Goal: Obtain resource: Obtain resource

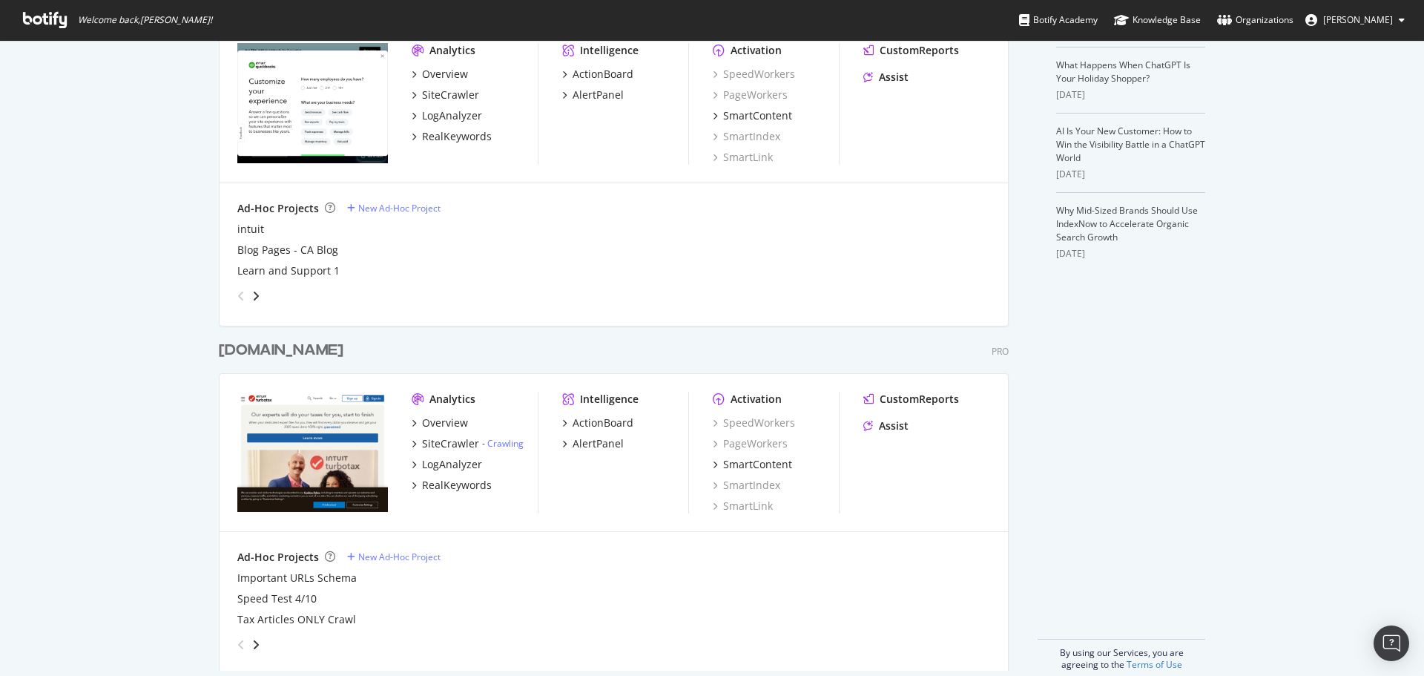
scroll to position [419, 0]
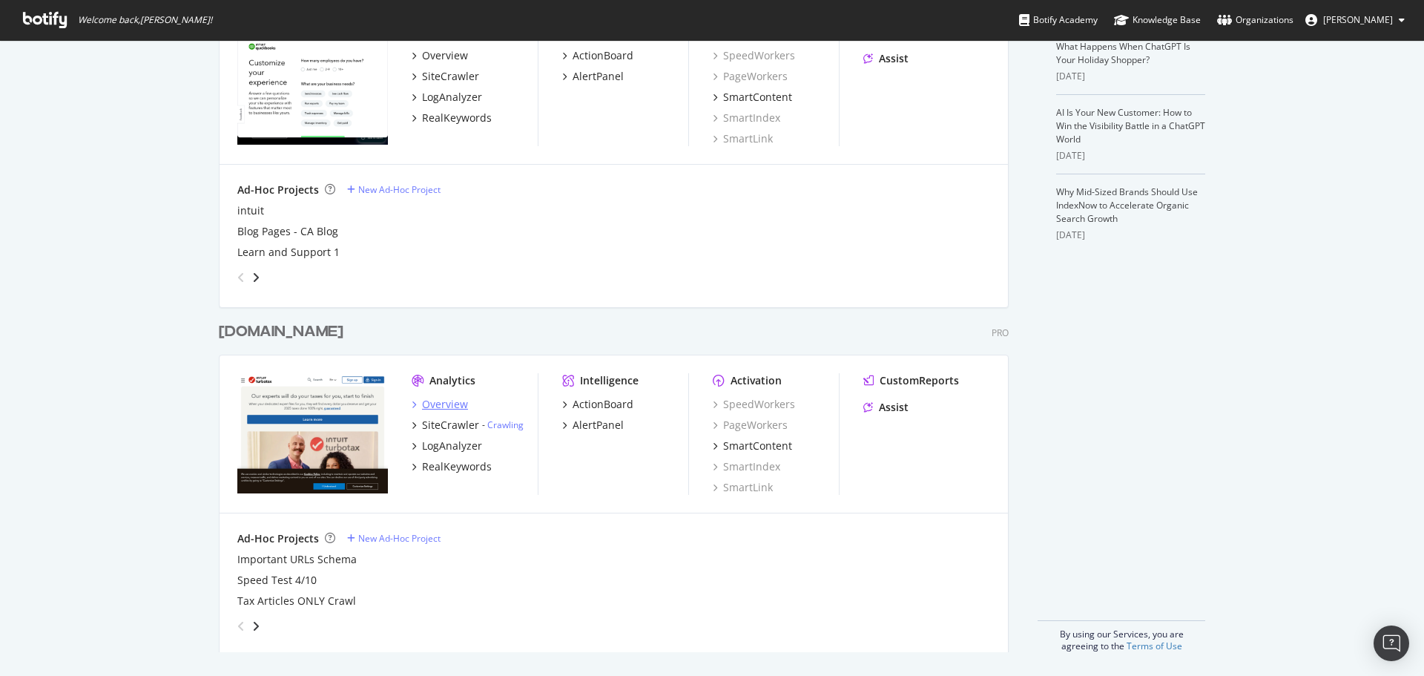
click at [452, 405] on div "Overview" at bounding box center [445, 404] width 46 height 15
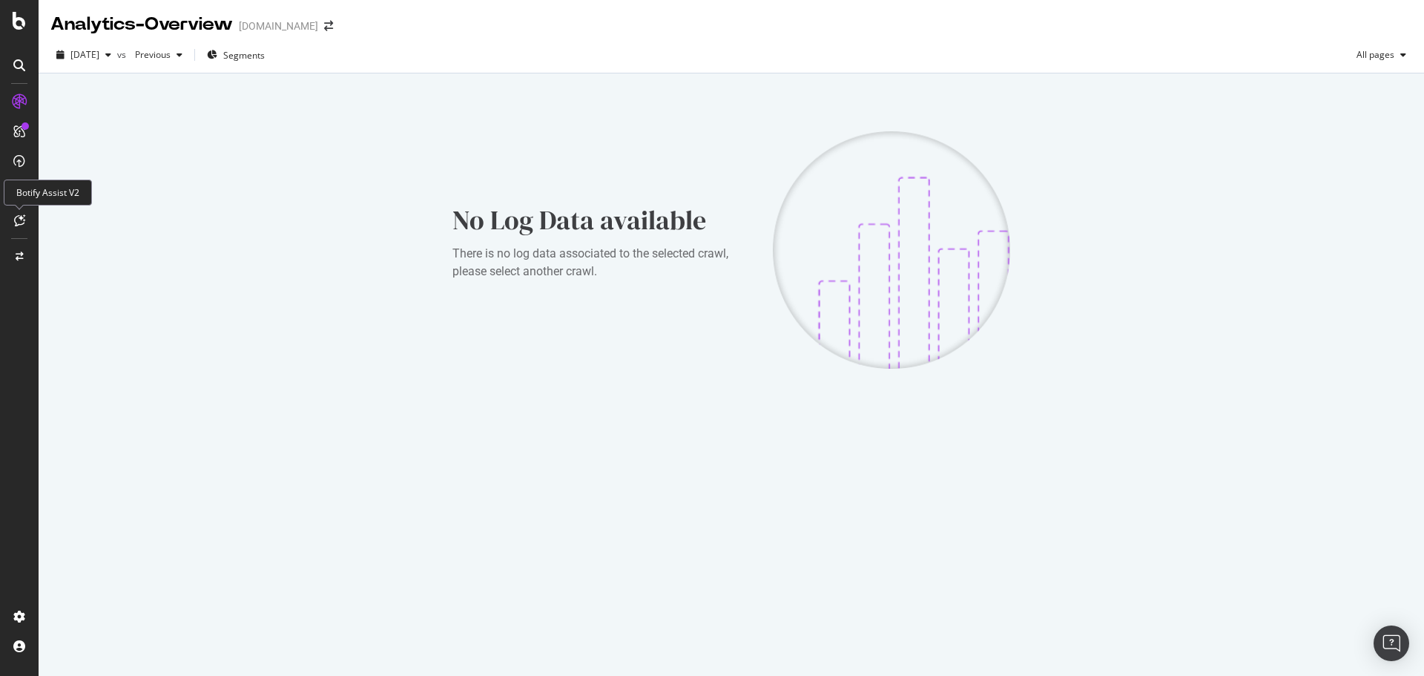
click at [18, 214] on icon at bounding box center [19, 220] width 11 height 12
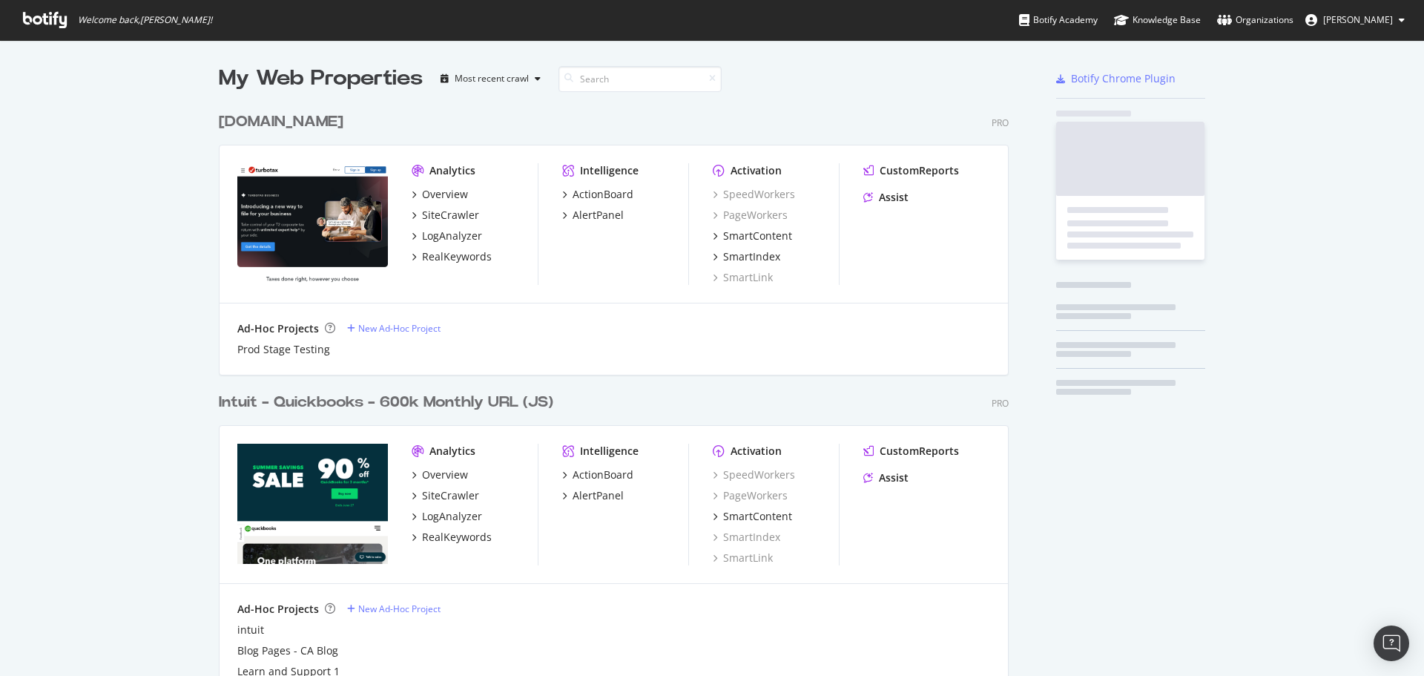
scroll to position [665, 1402]
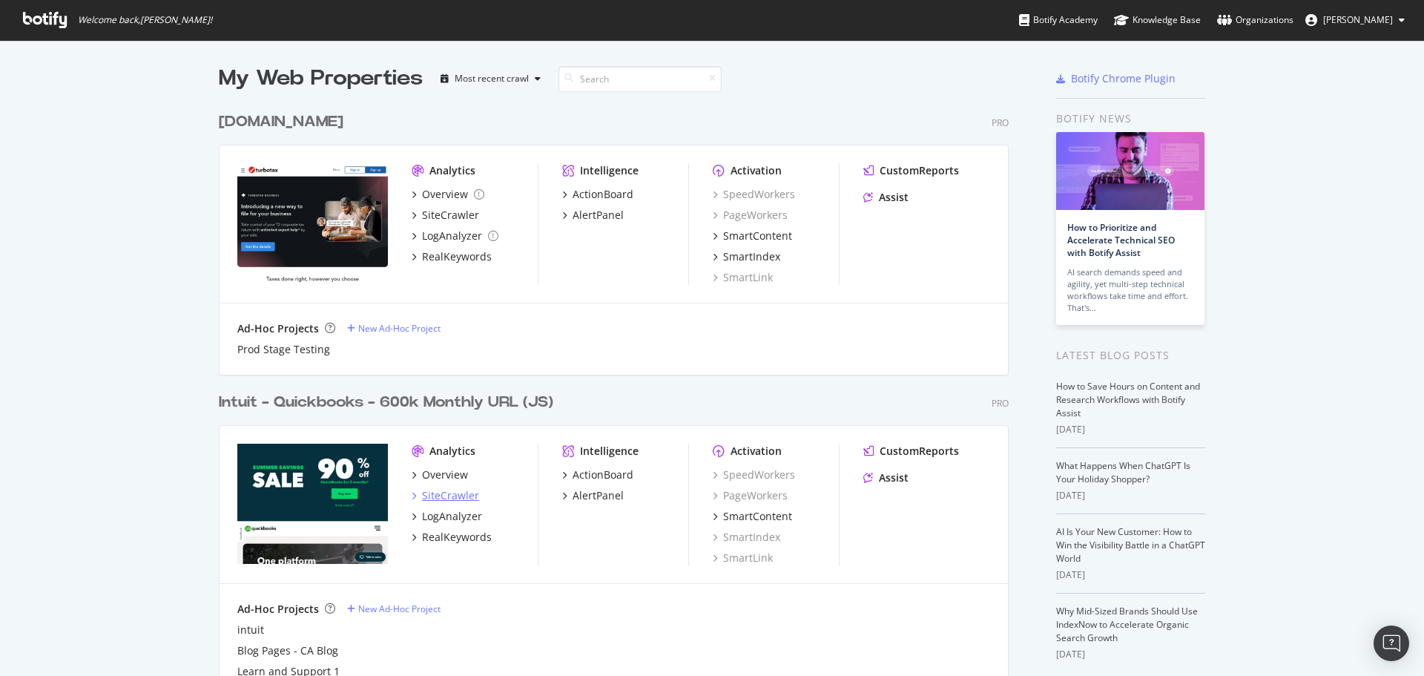
click at [439, 496] on div "SiteCrawler" at bounding box center [450, 495] width 57 height 15
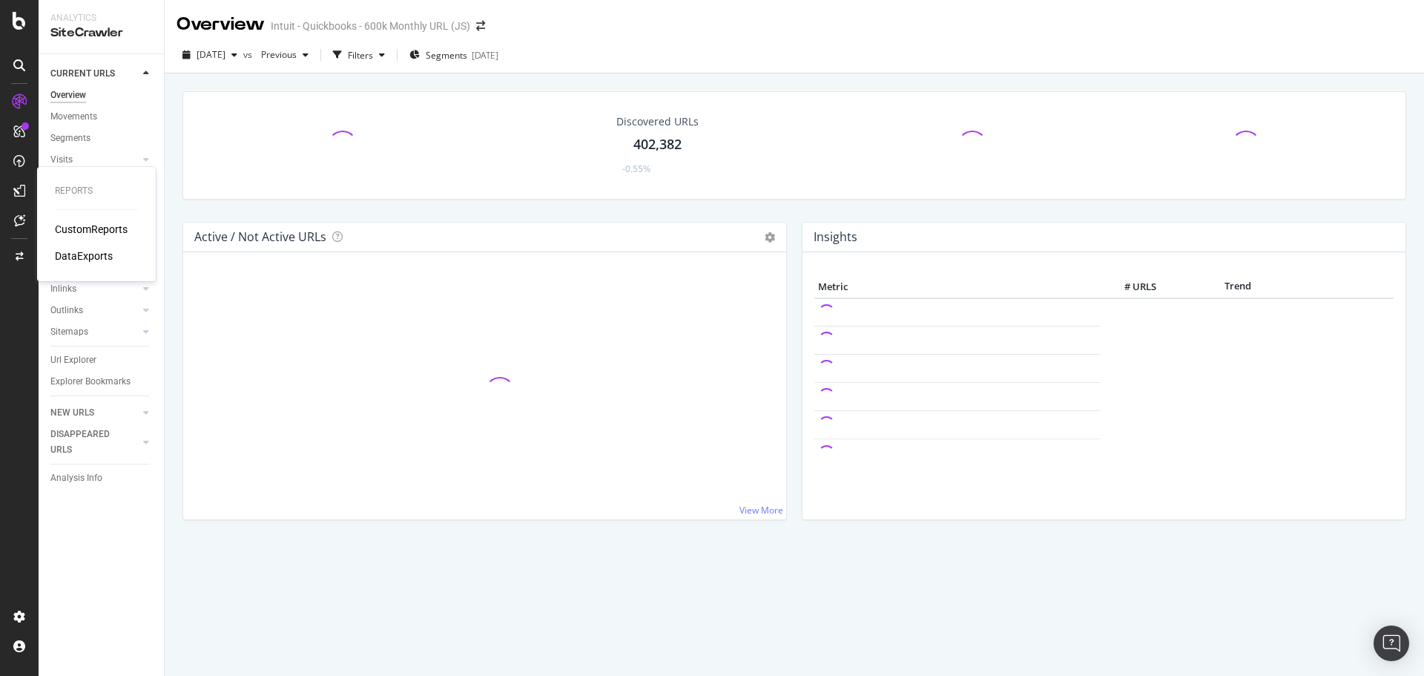
click at [93, 233] on div "CustomReports" at bounding box center [91, 229] width 73 height 15
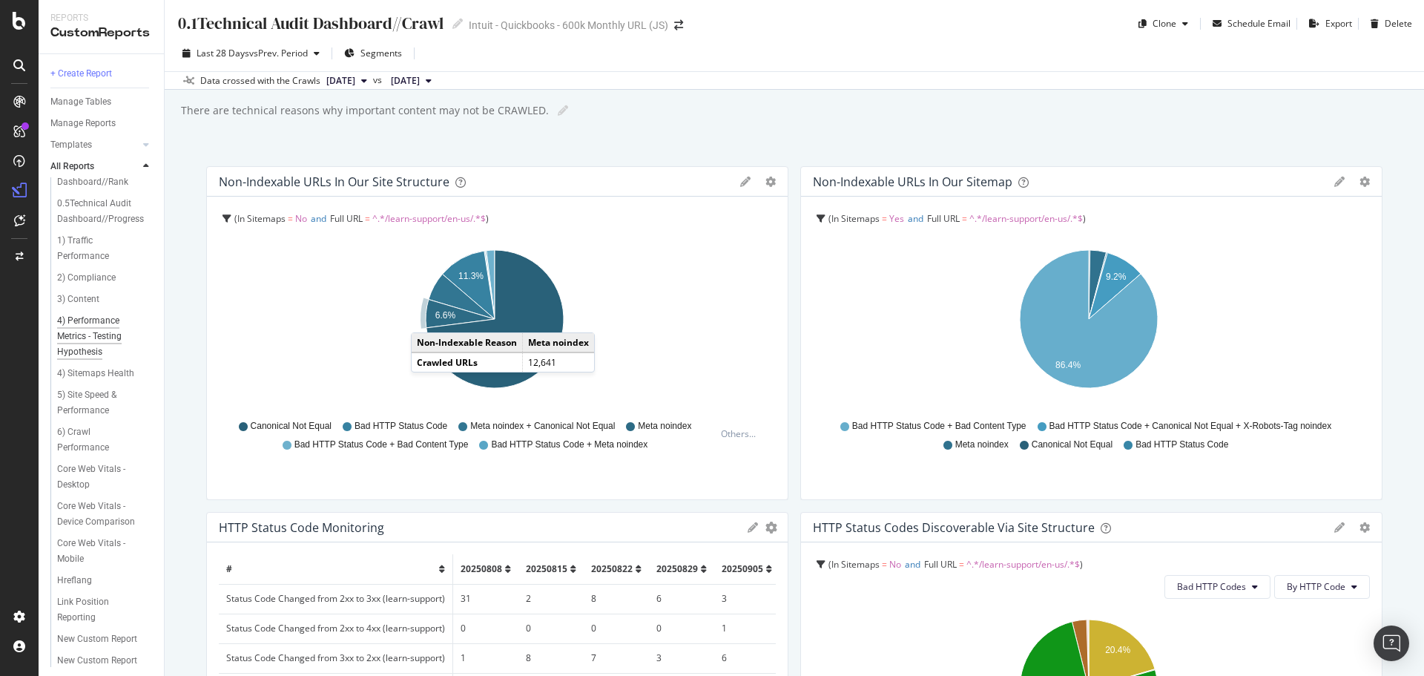
scroll to position [148, 0]
click at [85, 440] on div "6) Crawl Performance" at bounding box center [98, 424] width 82 height 31
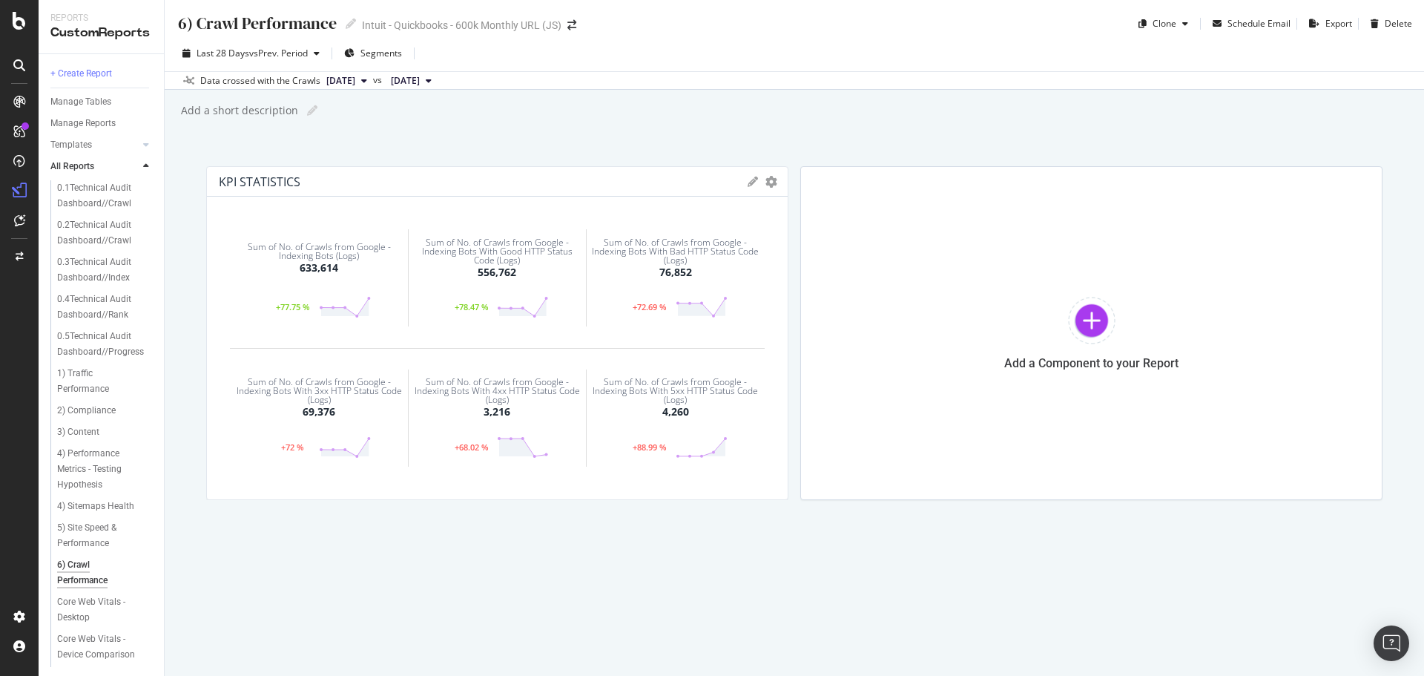
drag, startPoint x: 1314, startPoint y: 1, endPoint x: 568, endPoint y: 542, distance: 922.1
click at [568, 542] on div "6) Crawl Performance 6) Crawl Performance Intuit - Quickbooks - 600k Monthly UR…" at bounding box center [795, 338] width 1260 height 676
click at [77, 605] on div "New Custom Report" at bounding box center [97, 613] width 80 height 16
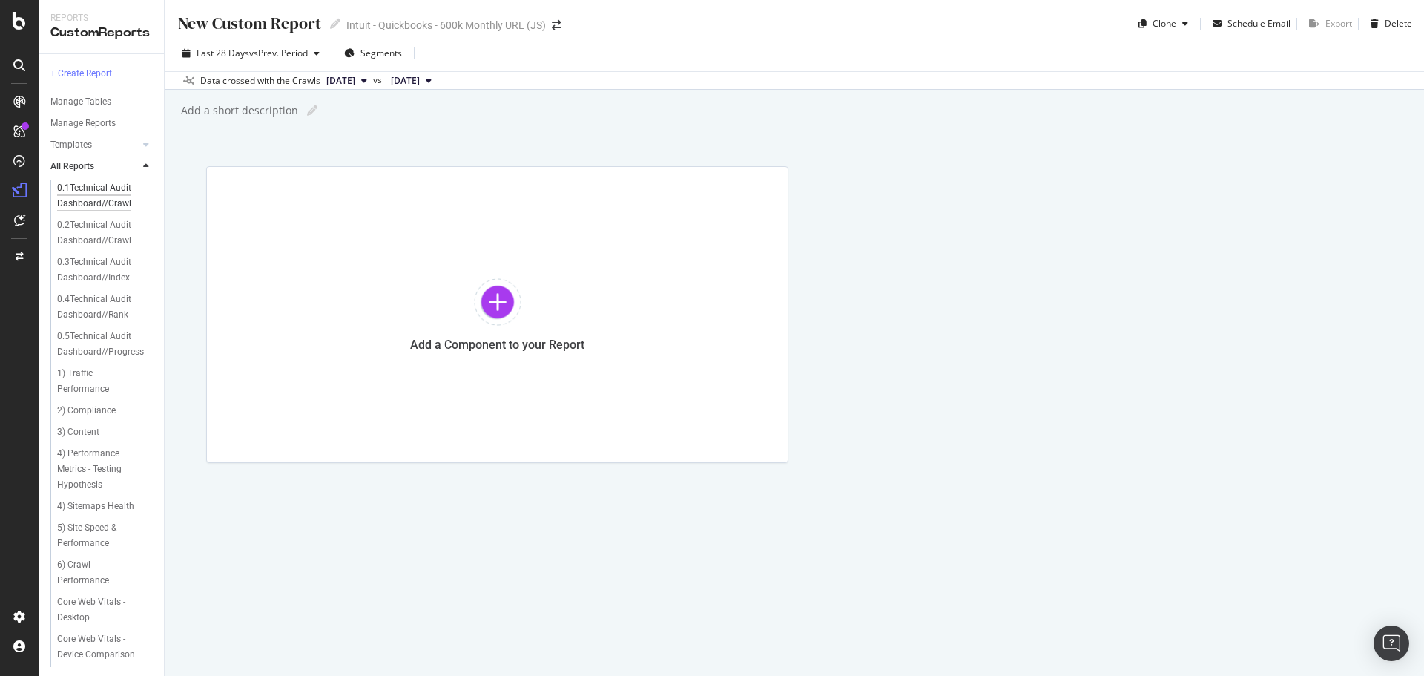
click at [99, 197] on div "0.1Technical Audit Dashboard//Crawl" at bounding box center [101, 195] width 88 height 31
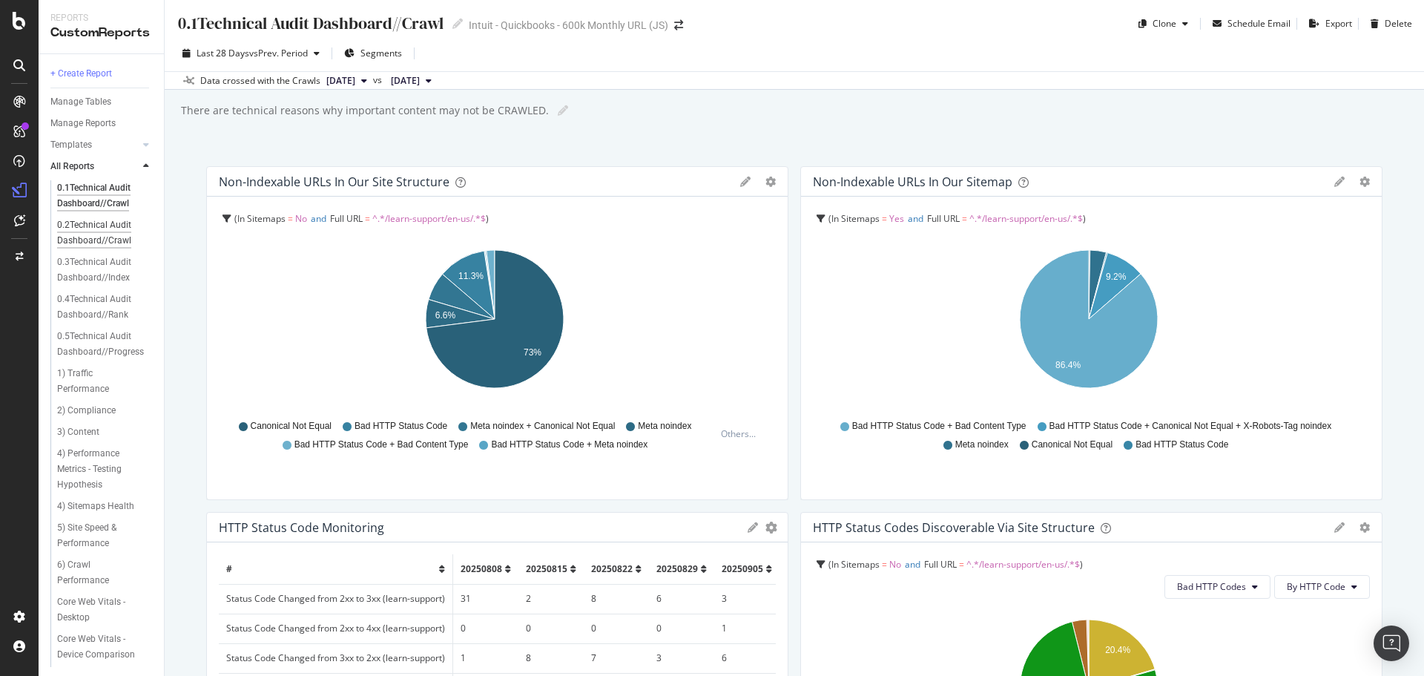
click at [91, 228] on div "0.2Technical Audit Dashboard//Crawl" at bounding box center [101, 232] width 88 height 31
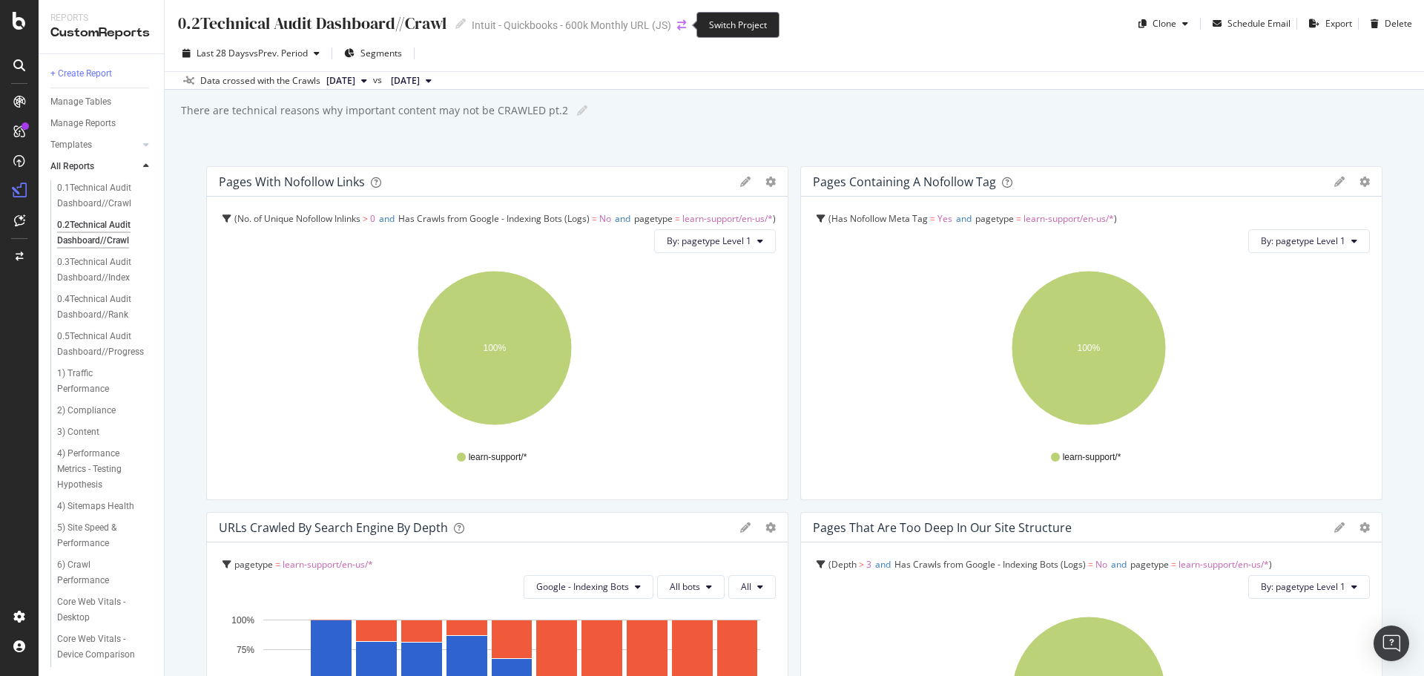
click at [680, 24] on icon "arrow-right-arrow-left" at bounding box center [681, 25] width 9 height 10
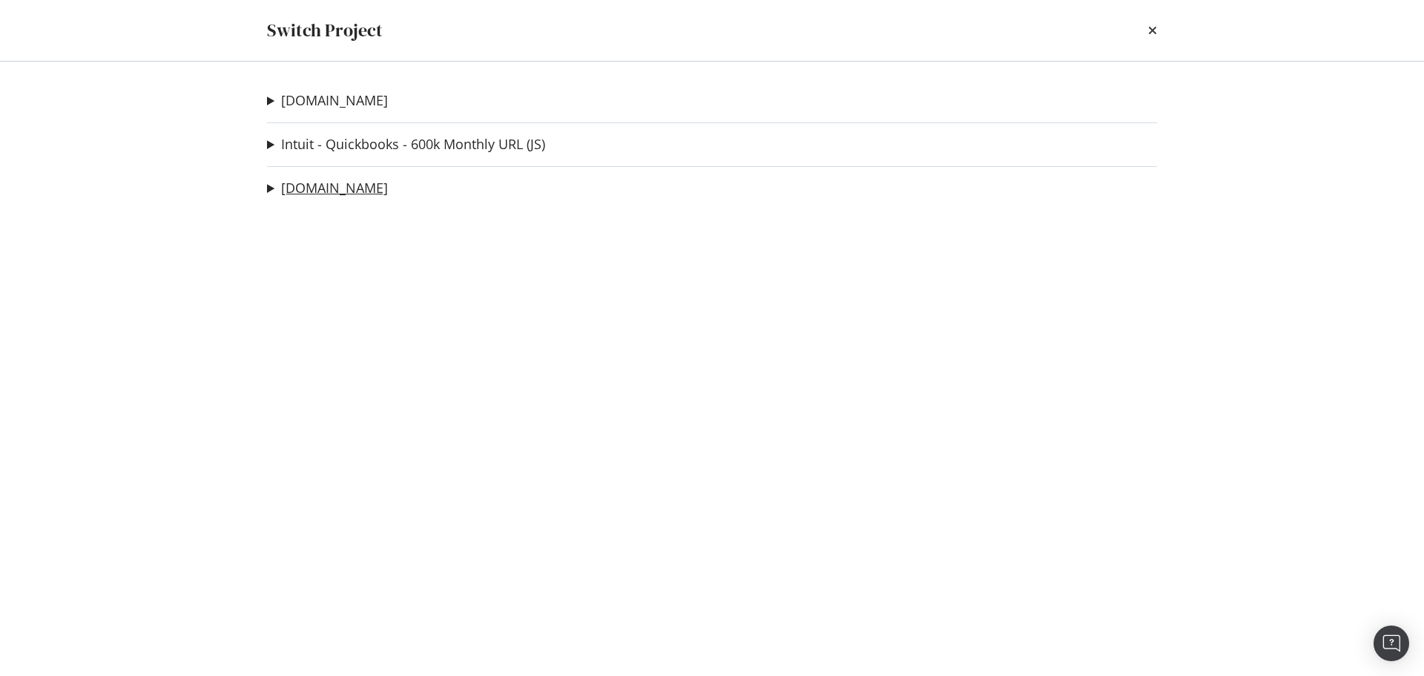
click at [323, 187] on link "[DOMAIN_NAME]" at bounding box center [334, 188] width 107 height 16
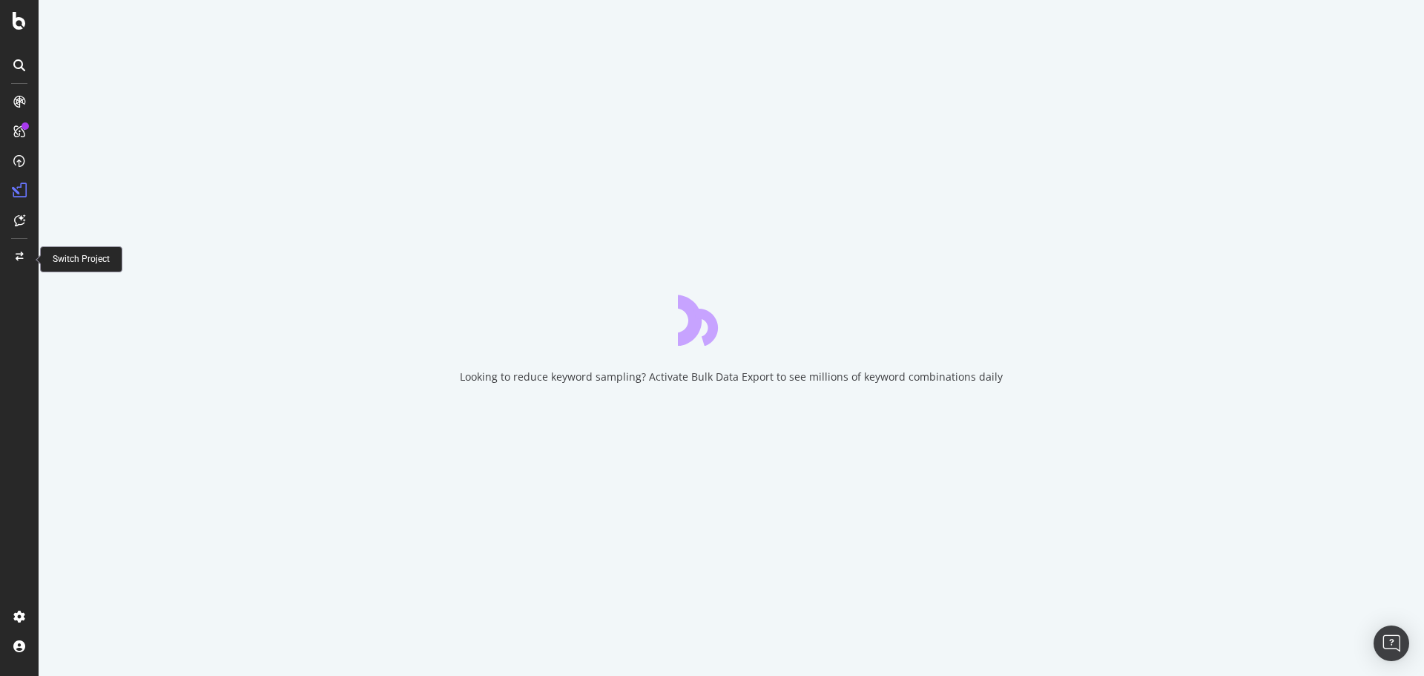
click at [23, 255] on icon at bounding box center [20, 256] width 8 height 9
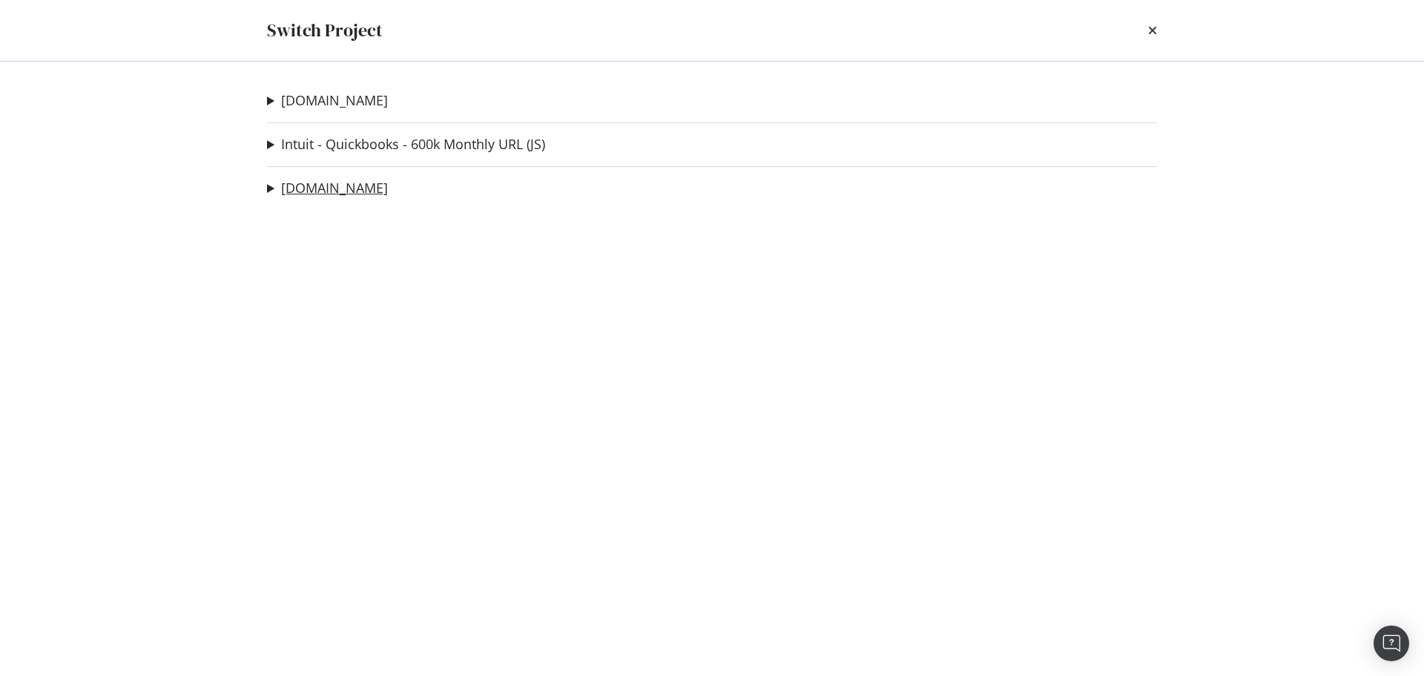
click at [335, 188] on link "[DOMAIN_NAME]" at bounding box center [334, 188] width 107 height 16
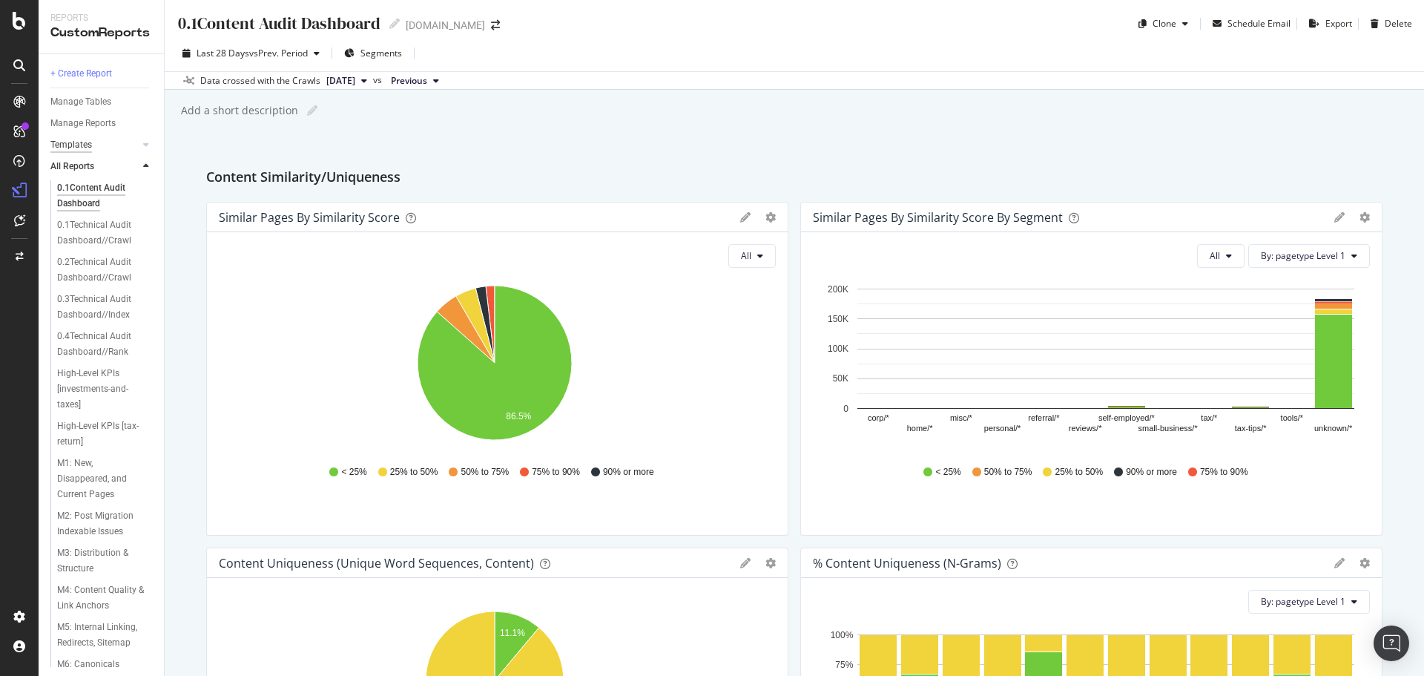
click at [86, 139] on div "Templates" at bounding box center [71, 145] width 42 height 16
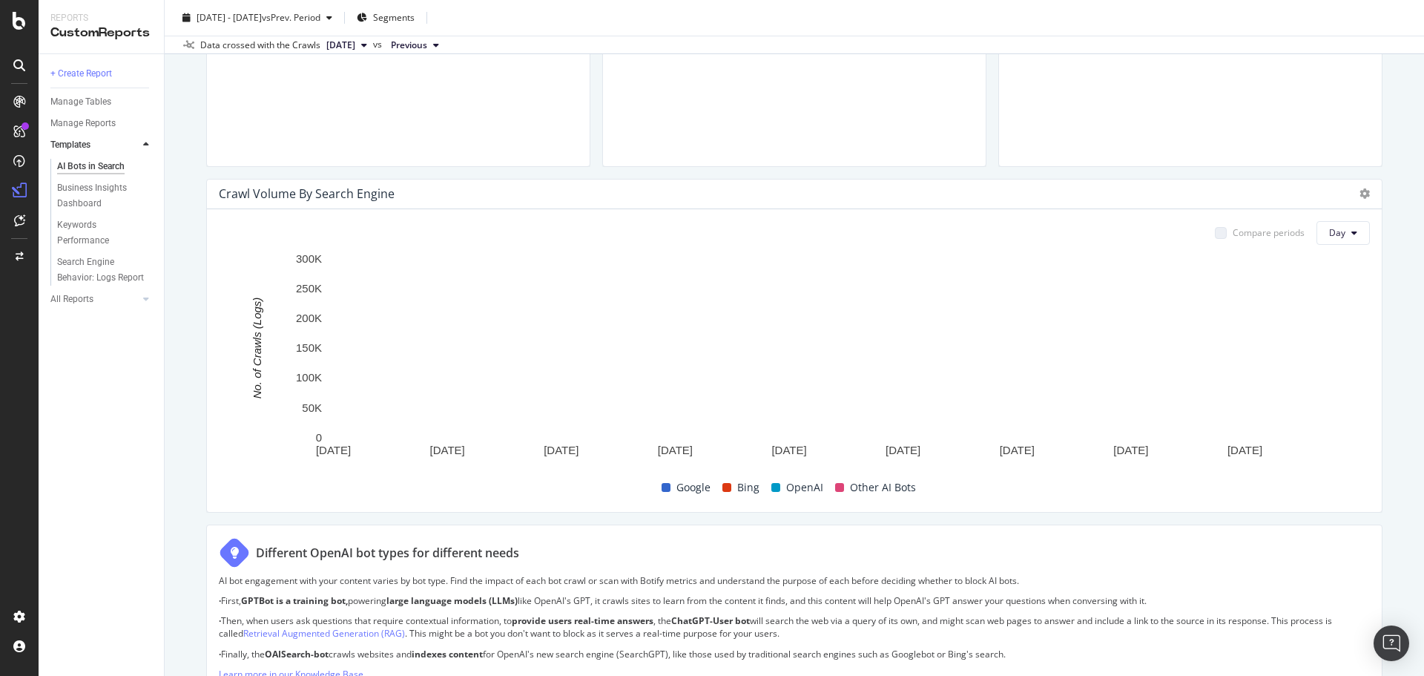
scroll to position [170, 0]
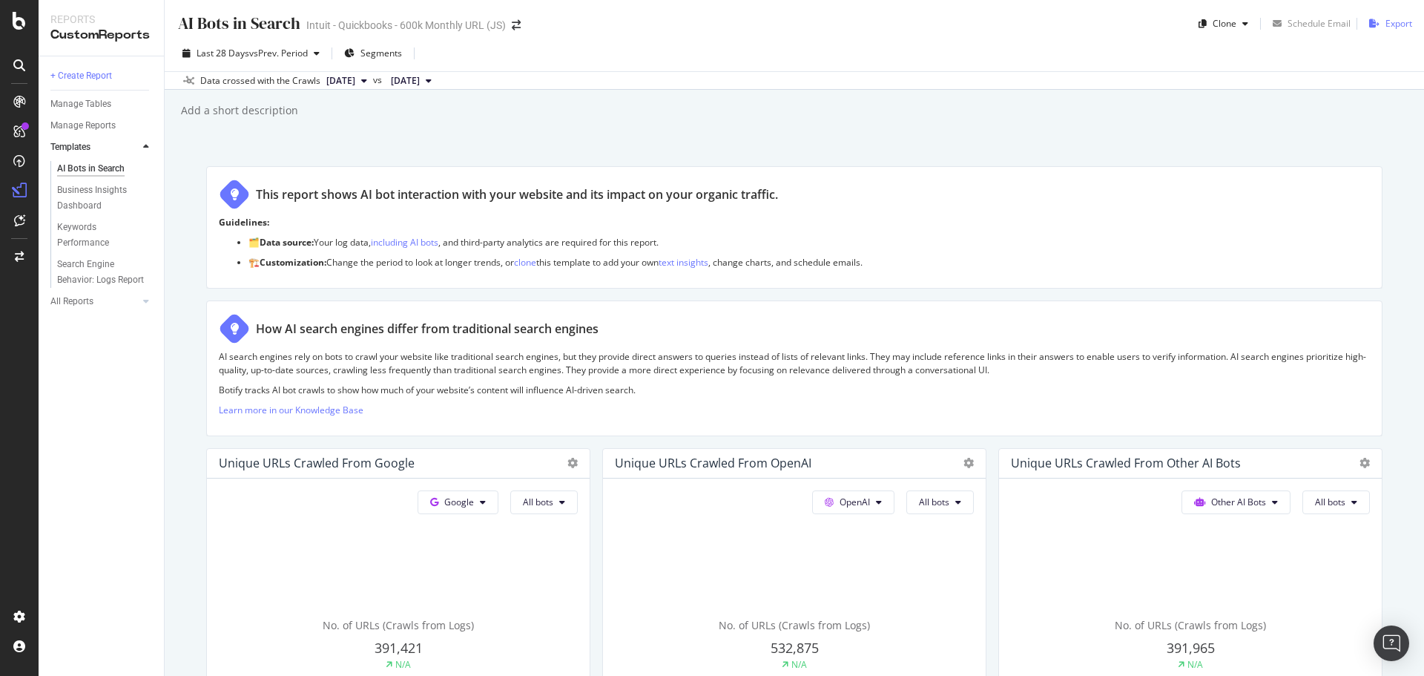
click at [1386, 27] on div "Export" at bounding box center [1399, 23] width 27 height 13
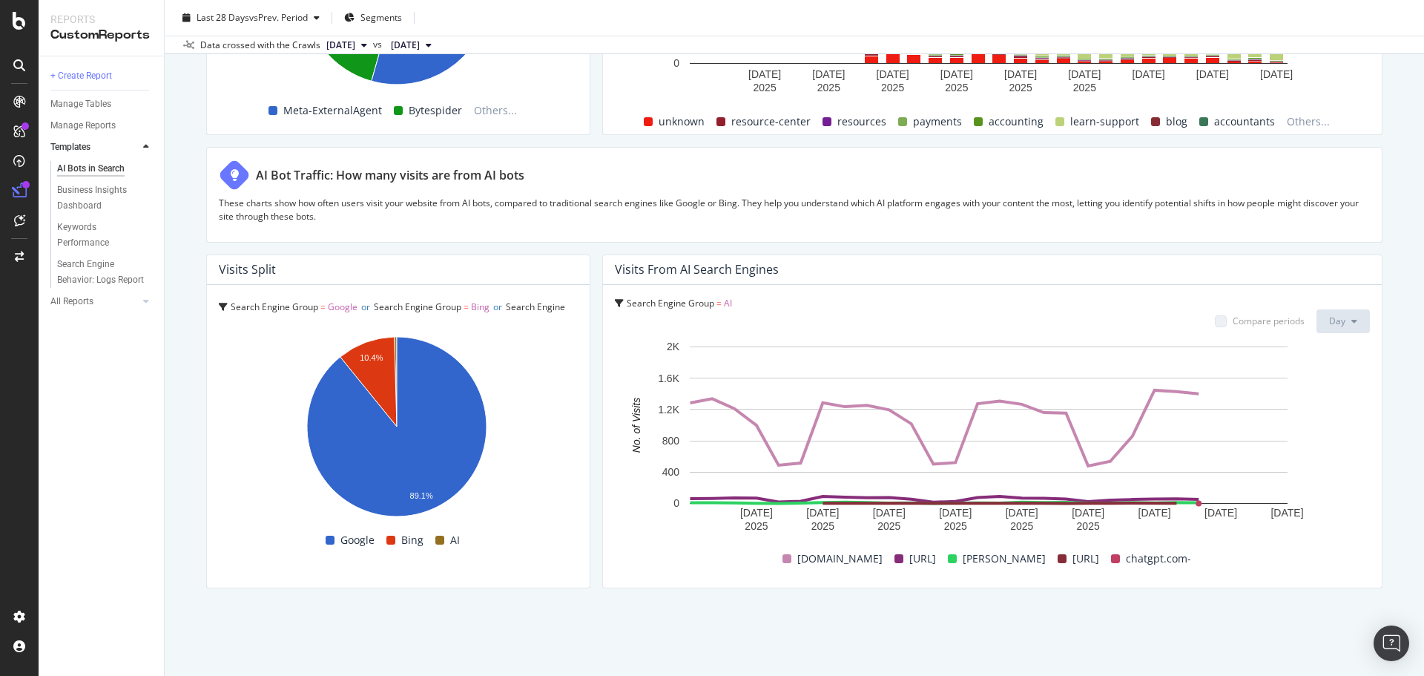
scroll to position [2470, 0]
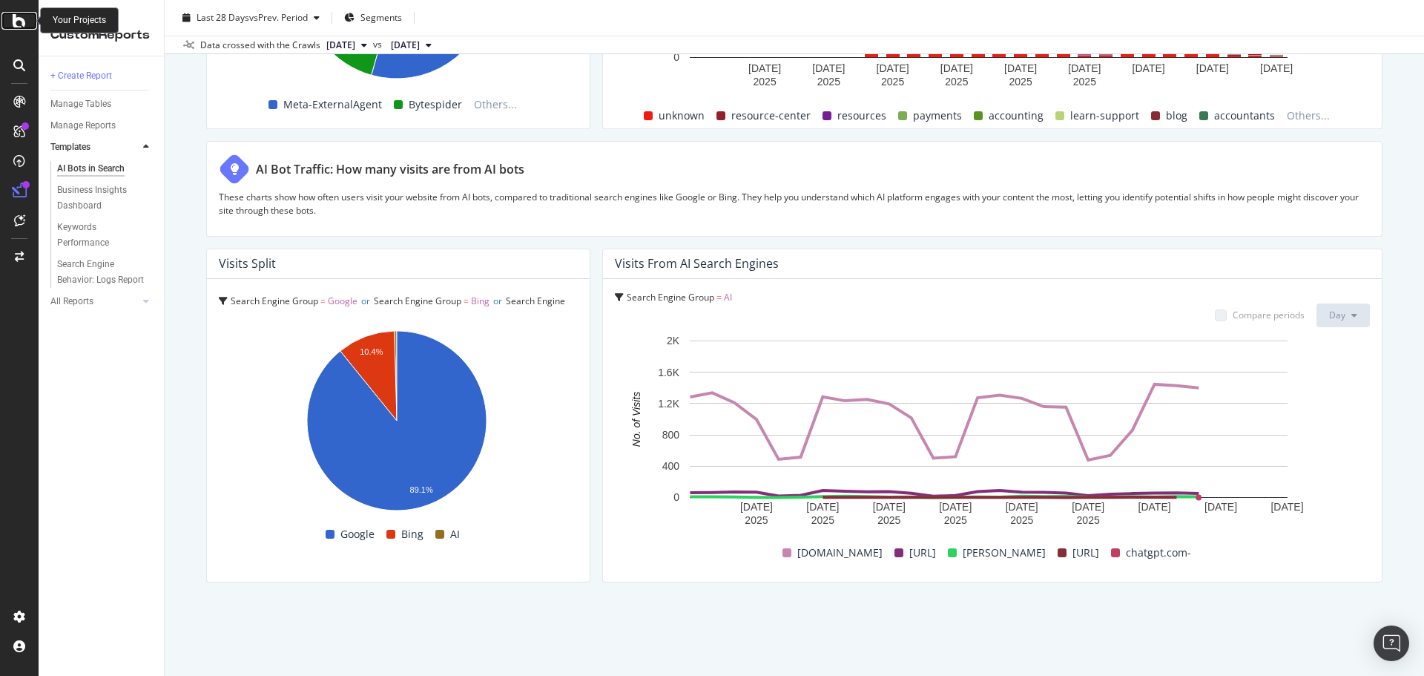
click at [24, 22] on icon at bounding box center [19, 21] width 13 height 18
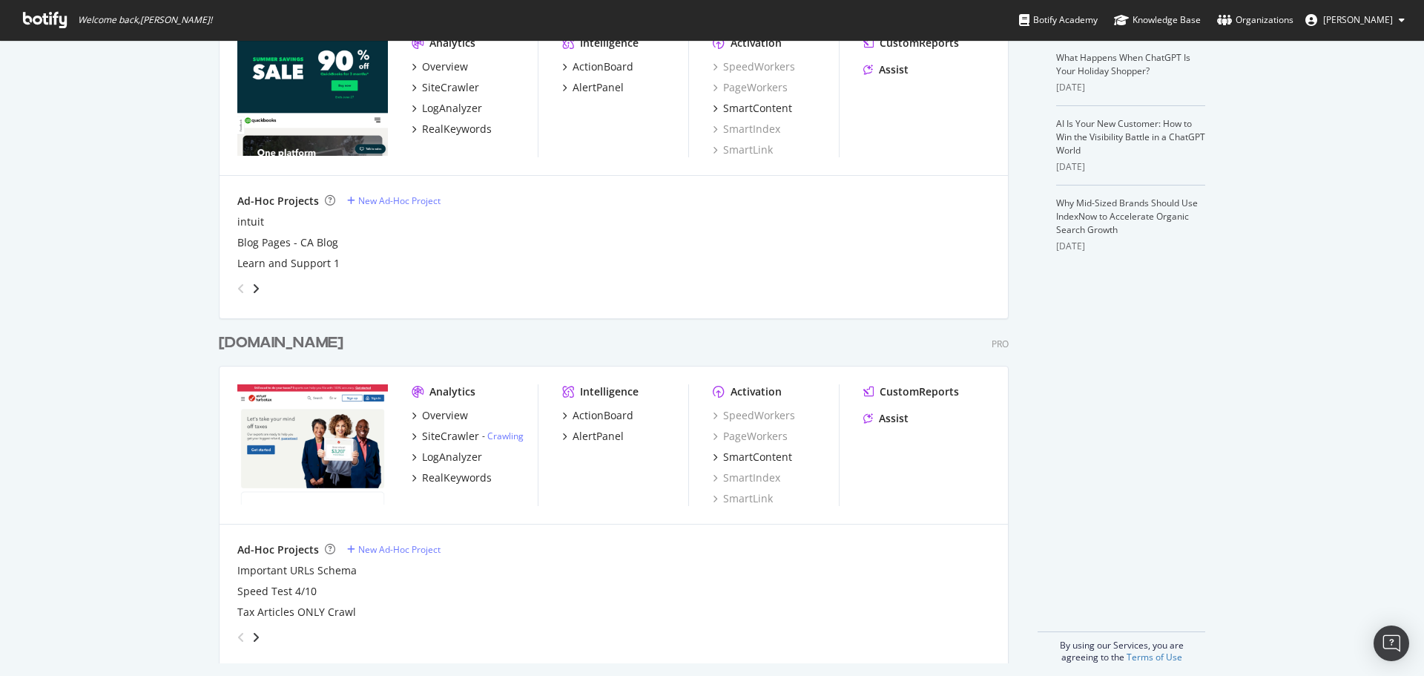
scroll to position [419, 0]
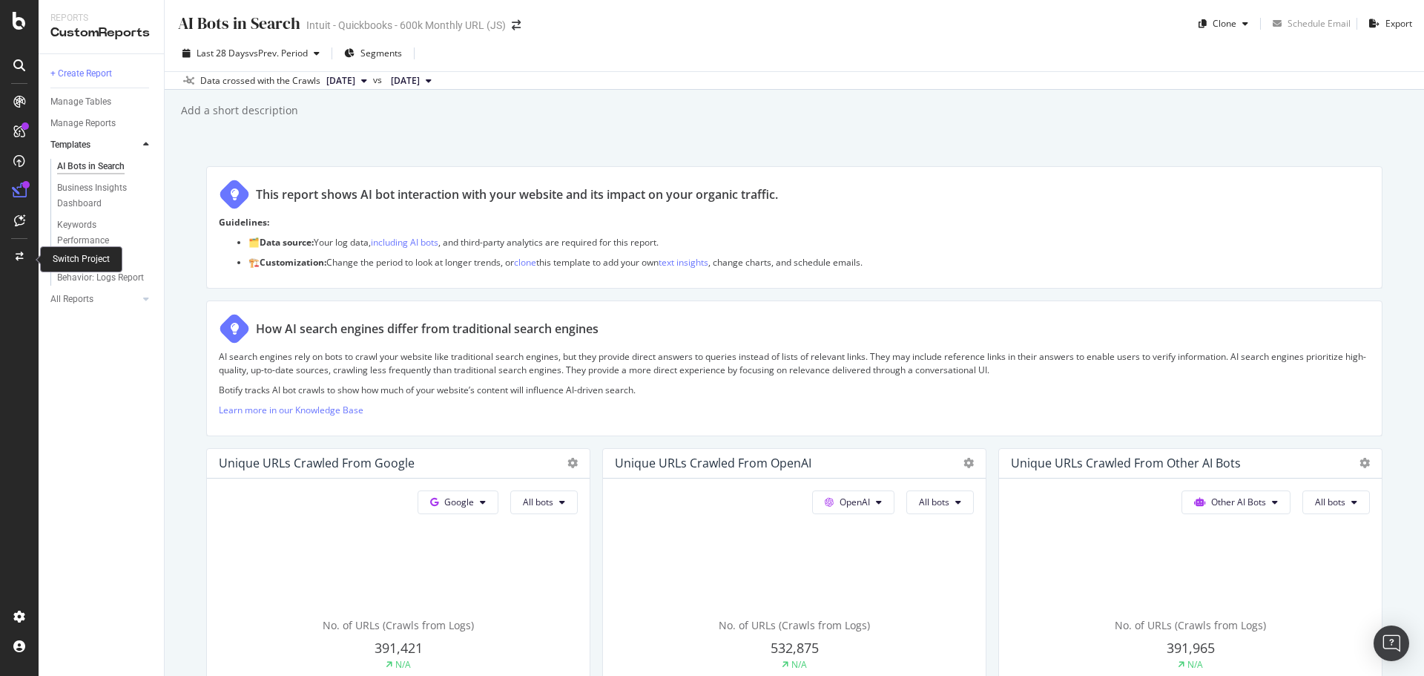
click at [14, 257] on div at bounding box center [19, 257] width 36 height 24
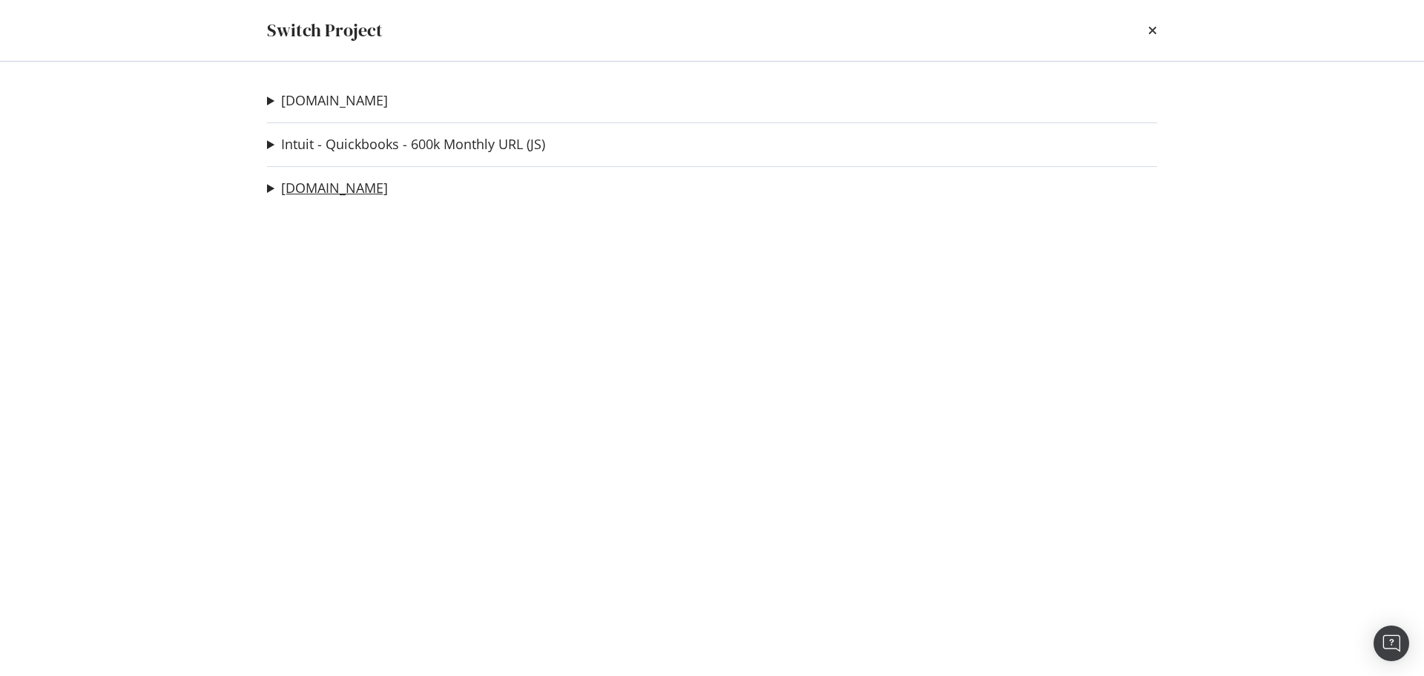
click at [322, 192] on link "[DOMAIN_NAME]" at bounding box center [334, 188] width 107 height 16
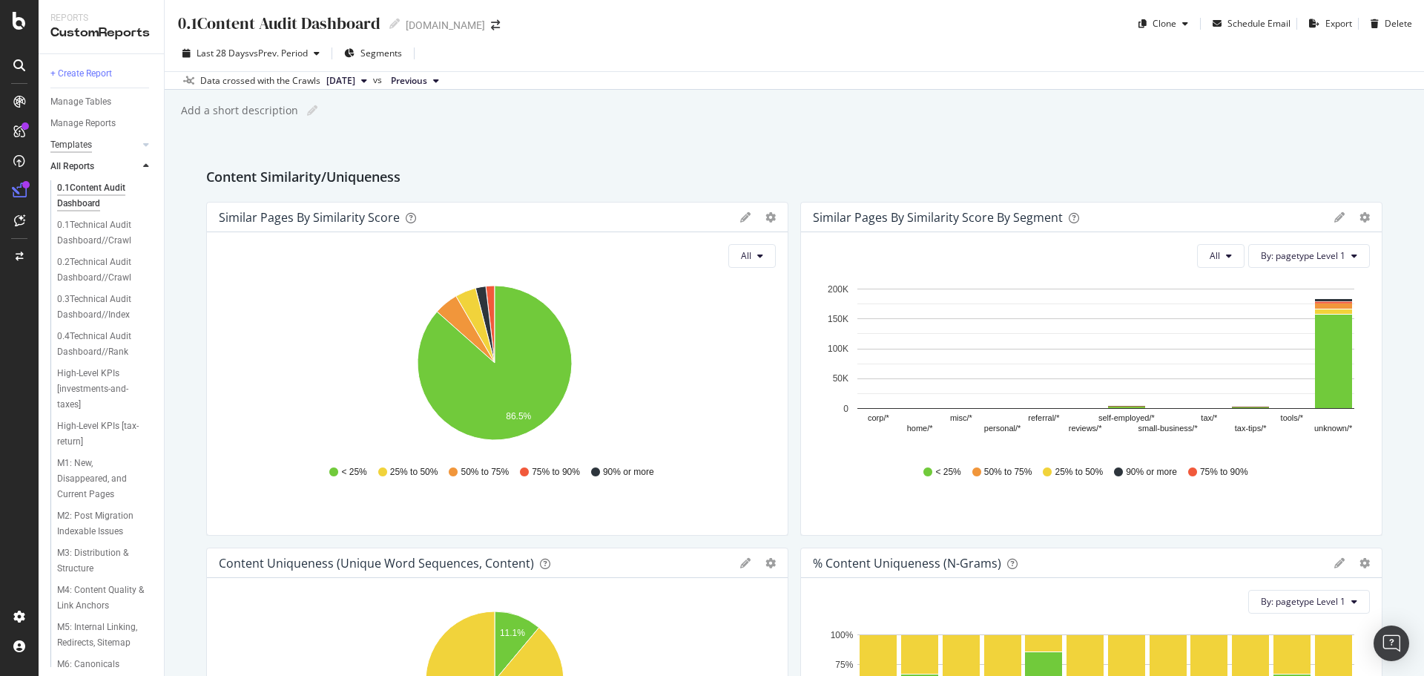
click at [82, 144] on div "Templates" at bounding box center [71, 145] width 42 height 16
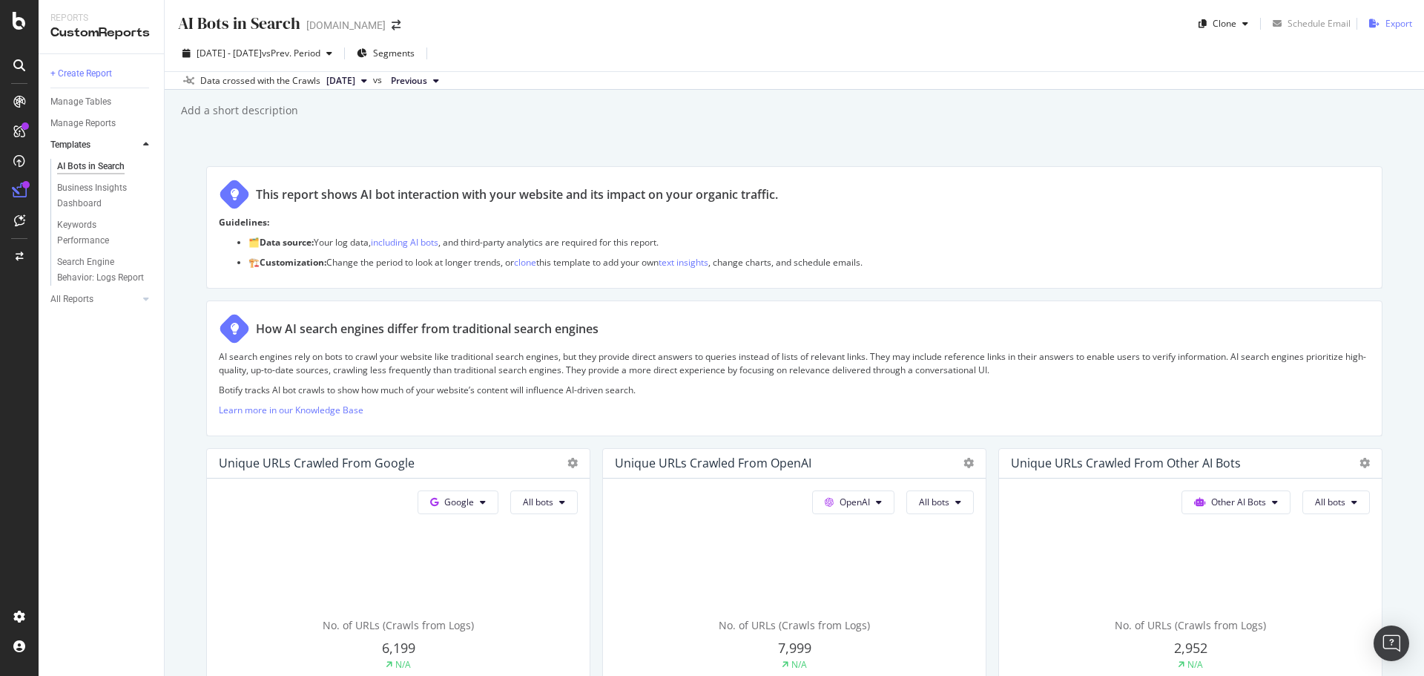
click at [1386, 24] on div "Export" at bounding box center [1399, 23] width 27 height 13
